Goal: Task Accomplishment & Management: Manage account settings

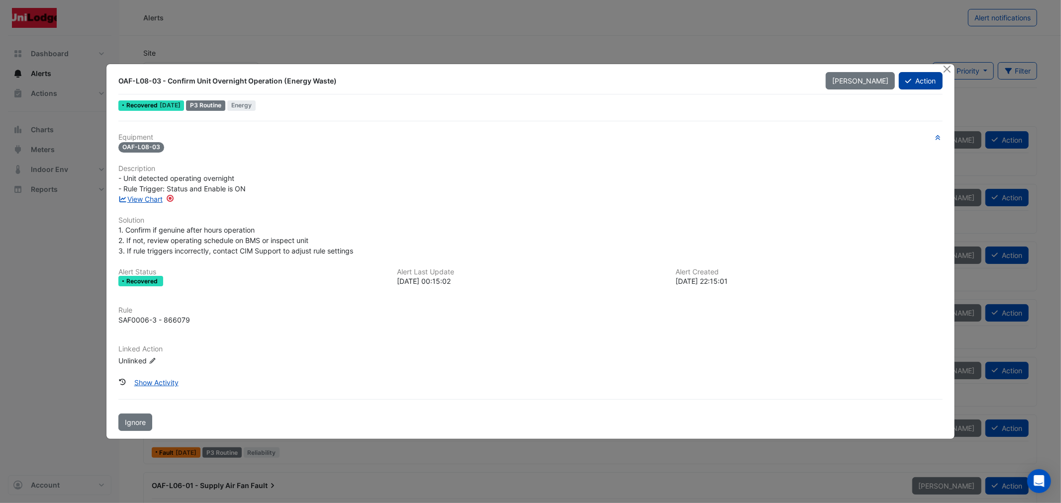
click at [925, 77] on button "Action" at bounding box center [920, 80] width 43 height 17
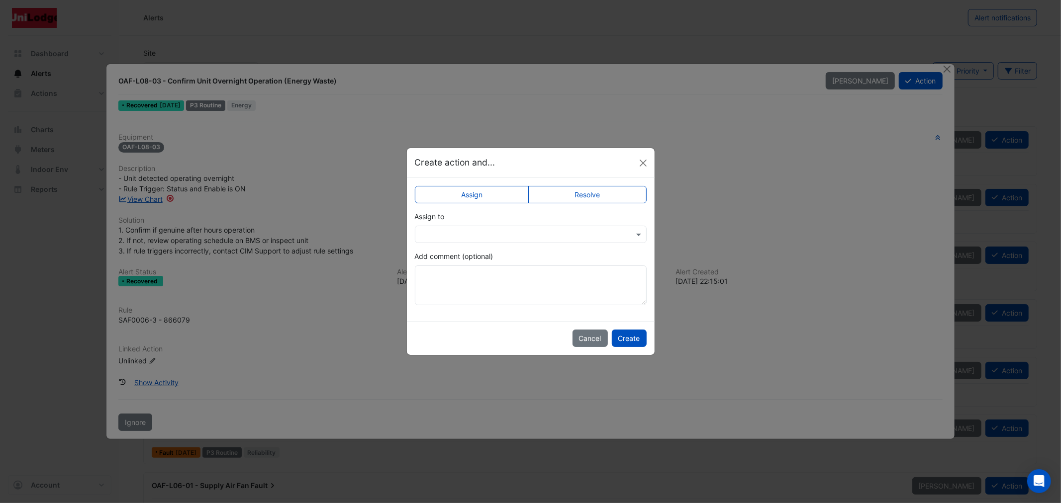
click at [585, 191] on label "Resolve" at bounding box center [587, 194] width 118 height 17
click at [511, 284] on textarea "Add comment (optional)" at bounding box center [531, 286] width 232 height 40
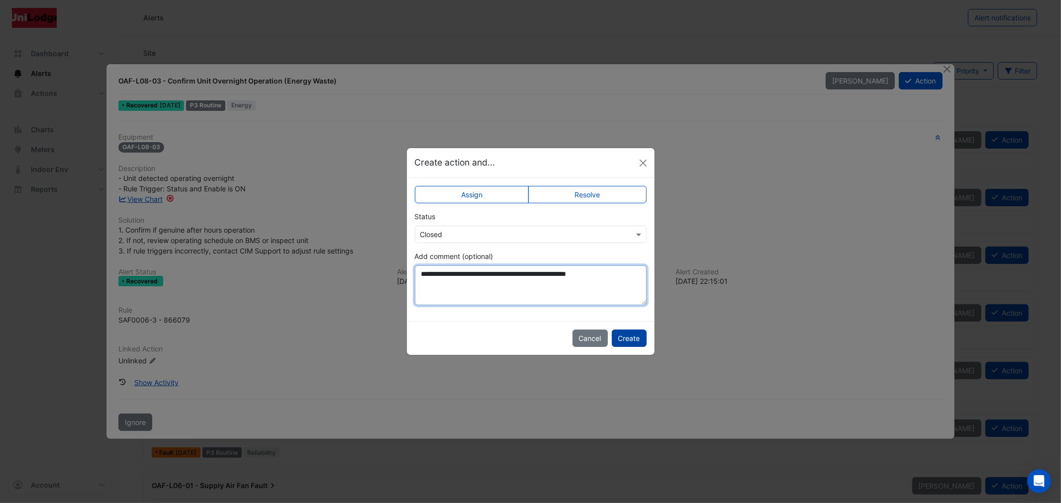
type textarea "**********"
click at [635, 340] on button "Create" at bounding box center [629, 338] width 35 height 17
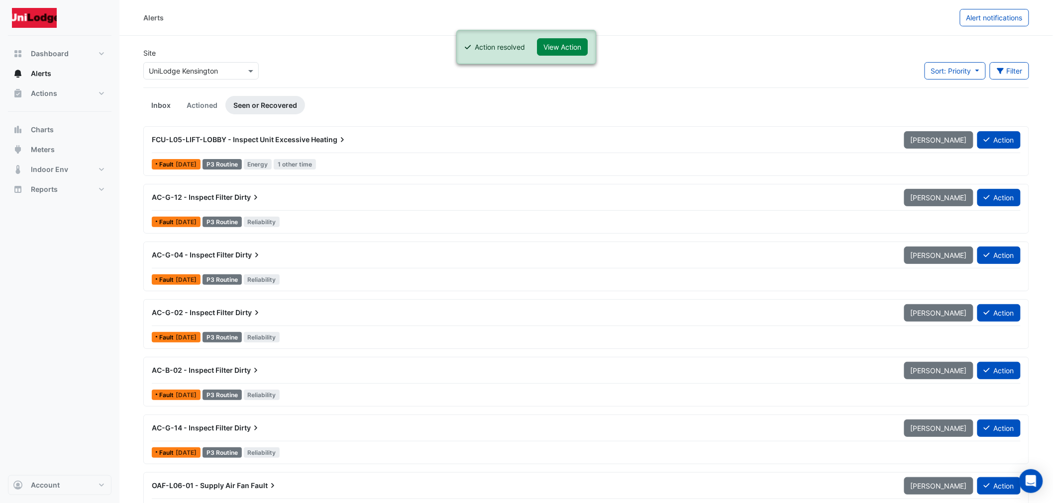
click at [165, 106] on link "Inbox" at bounding box center [160, 105] width 35 height 18
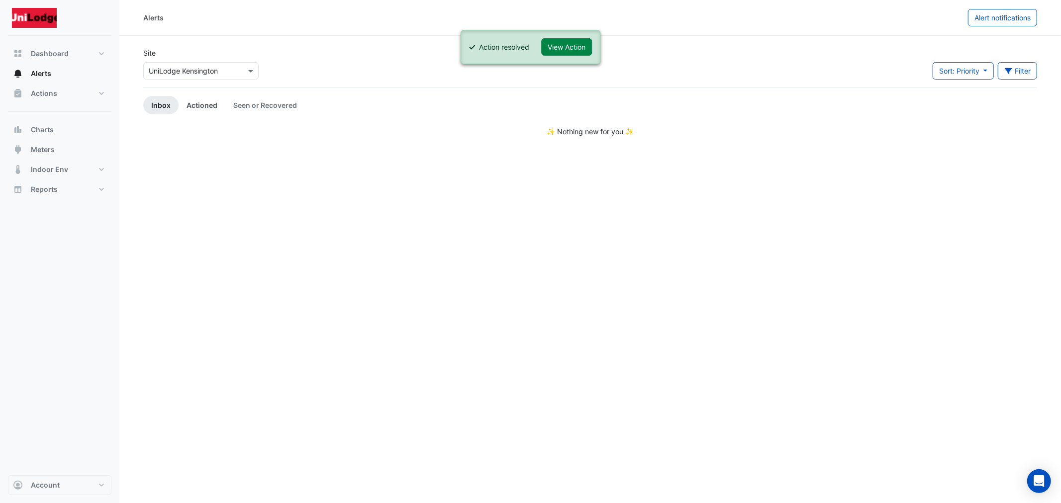
click at [193, 103] on link "Actioned" at bounding box center [202, 105] width 47 height 18
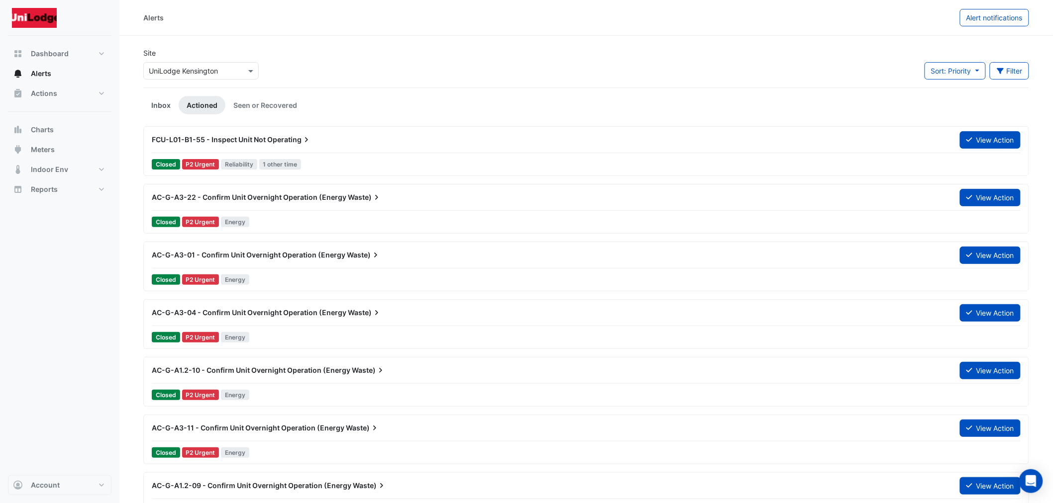
click at [165, 105] on link "Inbox" at bounding box center [160, 105] width 35 height 18
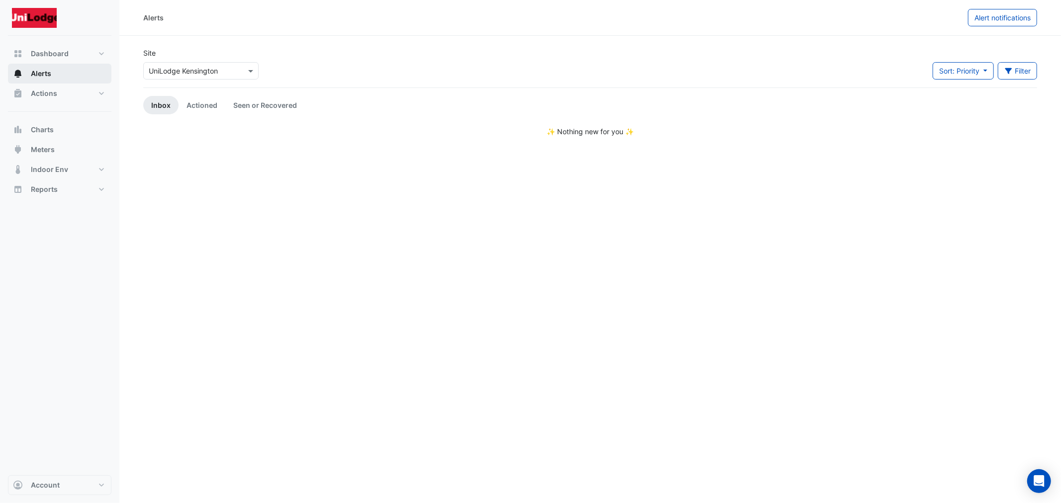
click at [33, 83] on button "Alerts" at bounding box center [59, 74] width 103 height 20
click at [41, 92] on span "Actions" at bounding box center [44, 94] width 26 height 10
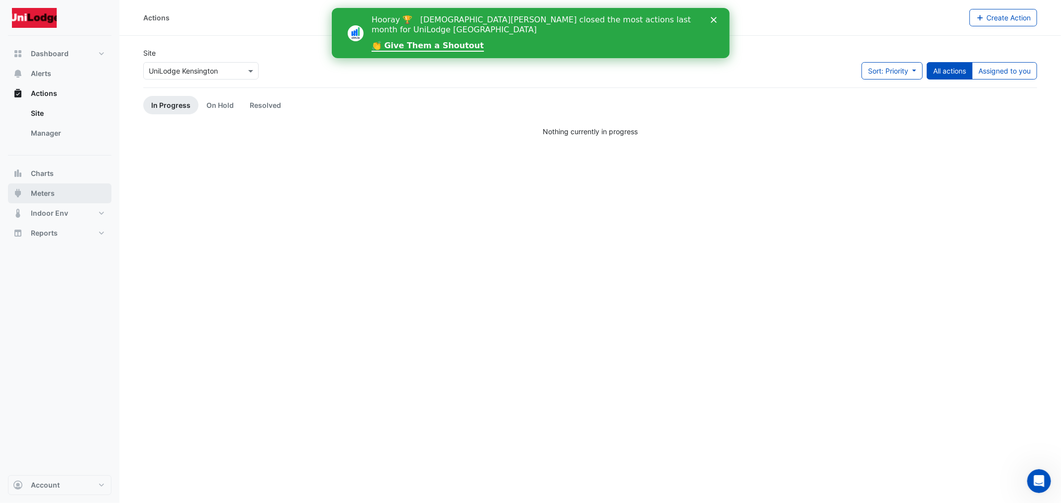
click at [43, 184] on button "Meters" at bounding box center [59, 194] width 103 height 20
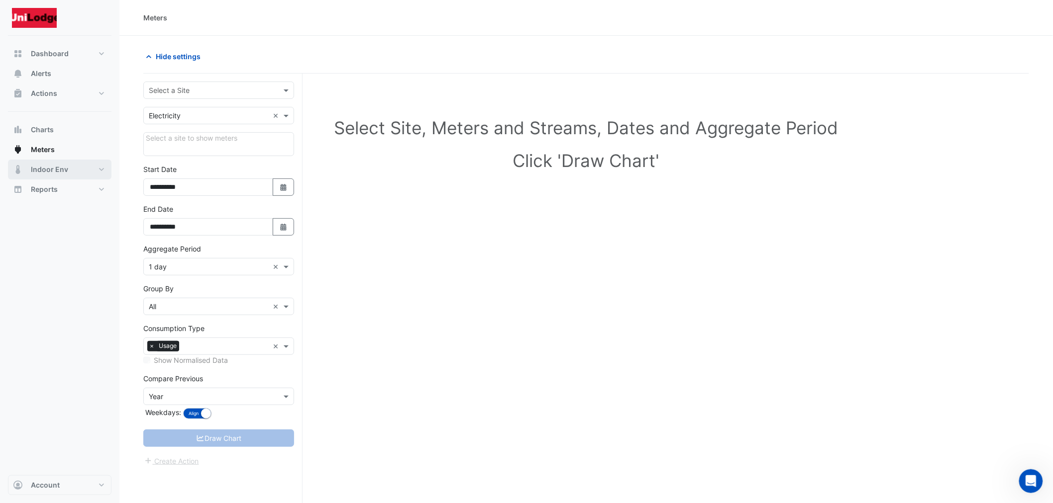
click at [46, 167] on span "Indoor Env" at bounding box center [49, 170] width 37 height 10
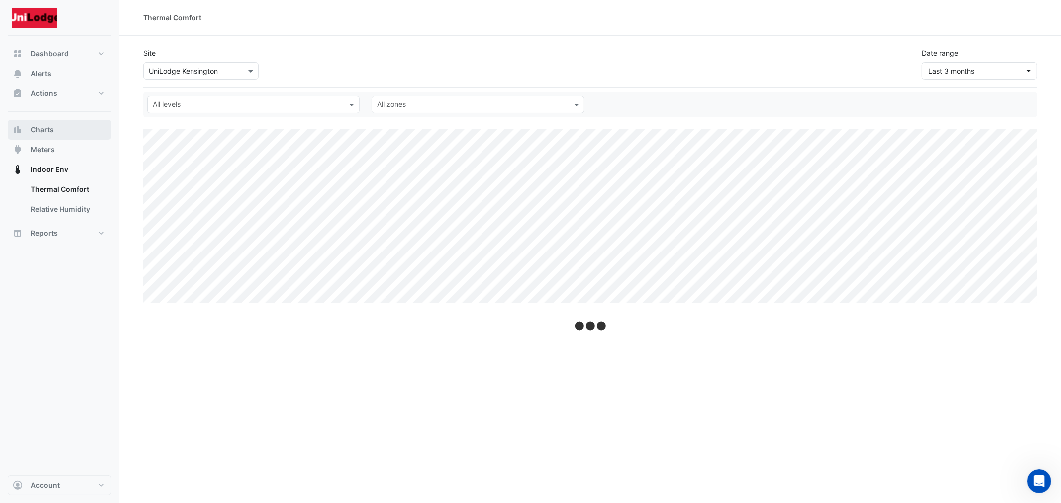
click at [48, 128] on span "Charts" at bounding box center [42, 130] width 23 height 10
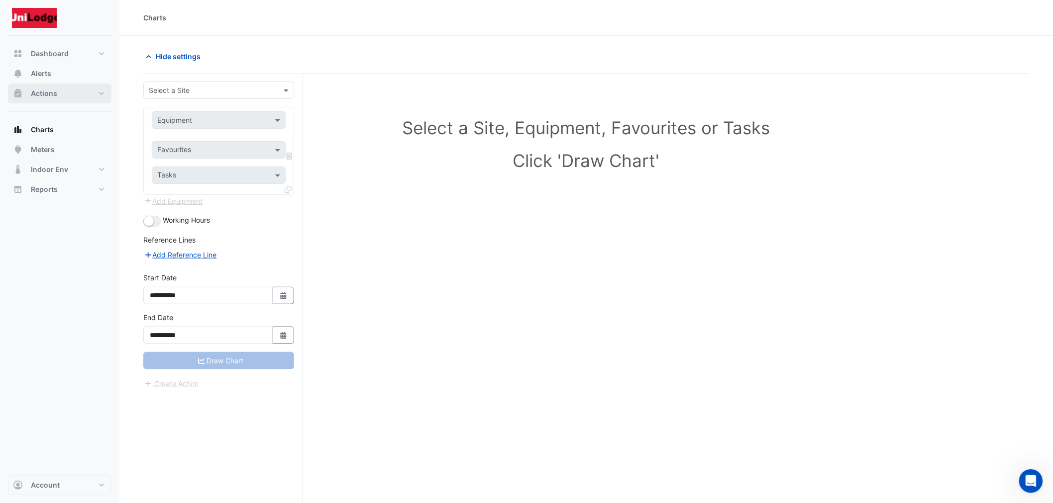
click at [53, 86] on button "Actions" at bounding box center [59, 94] width 103 height 20
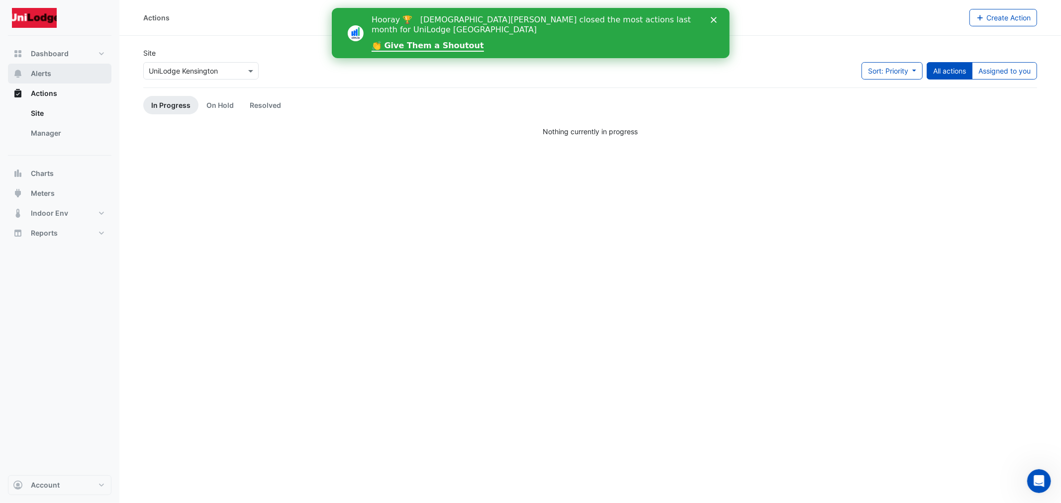
click at [53, 69] on button "Alerts" at bounding box center [59, 74] width 103 height 20
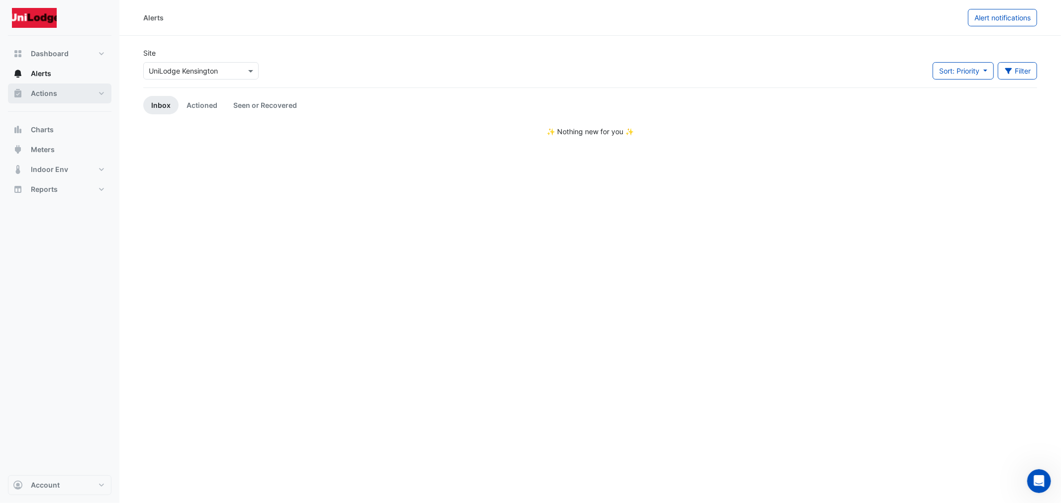
click at [57, 87] on button "Actions" at bounding box center [59, 94] width 103 height 20
